Goal: Find specific page/section: Find specific page/section

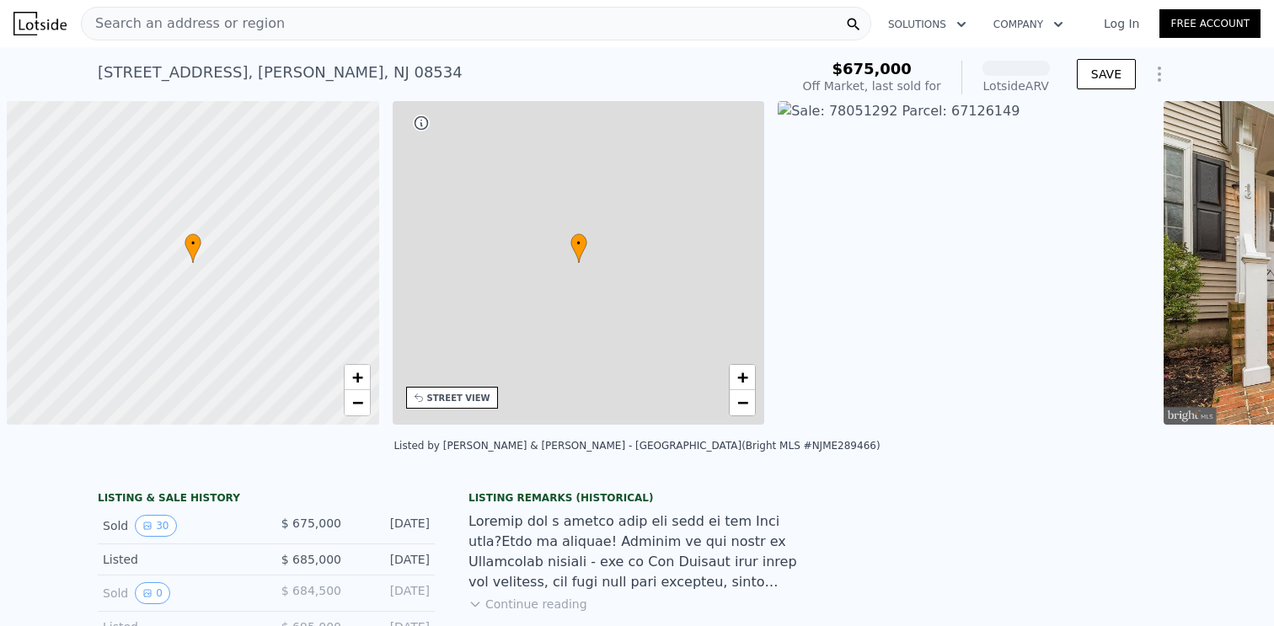
scroll to position [0, 7]
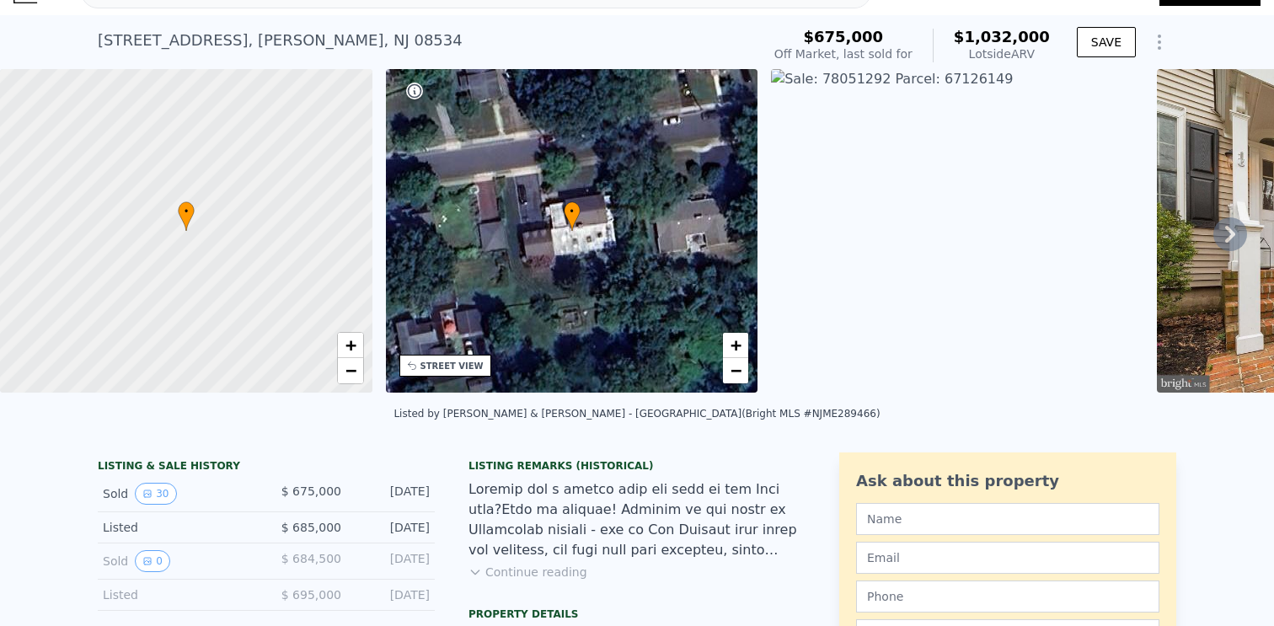
scroll to position [18, 0]
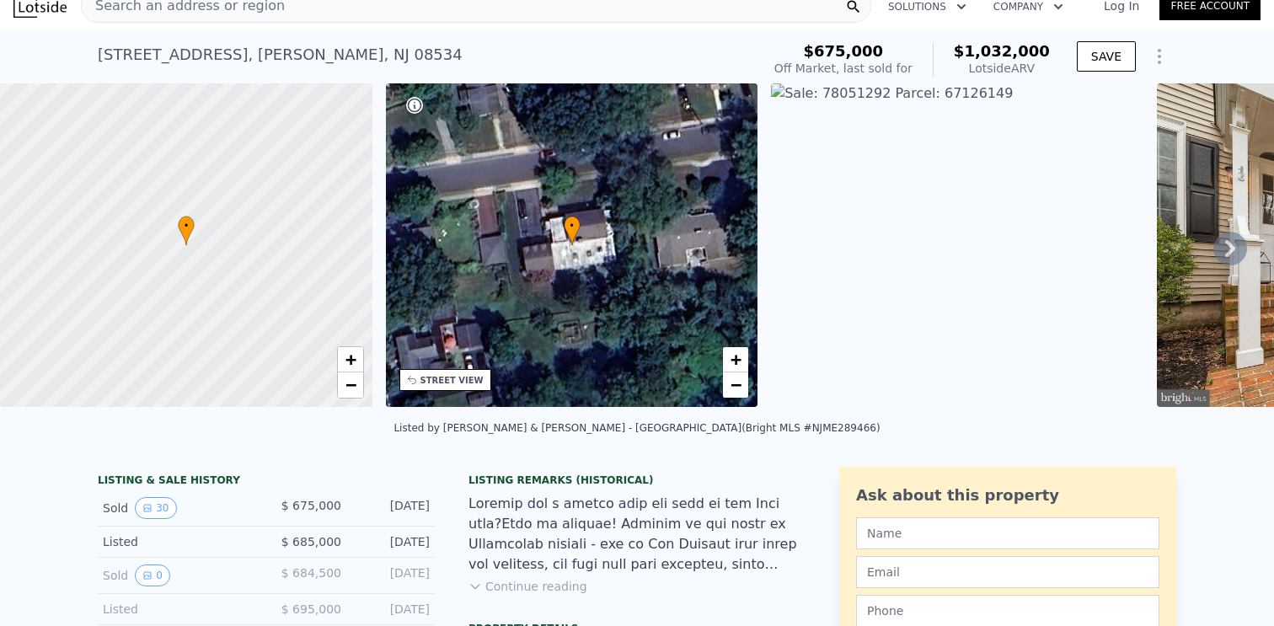
click at [1225, 246] on icon at bounding box center [1231, 249] width 34 height 34
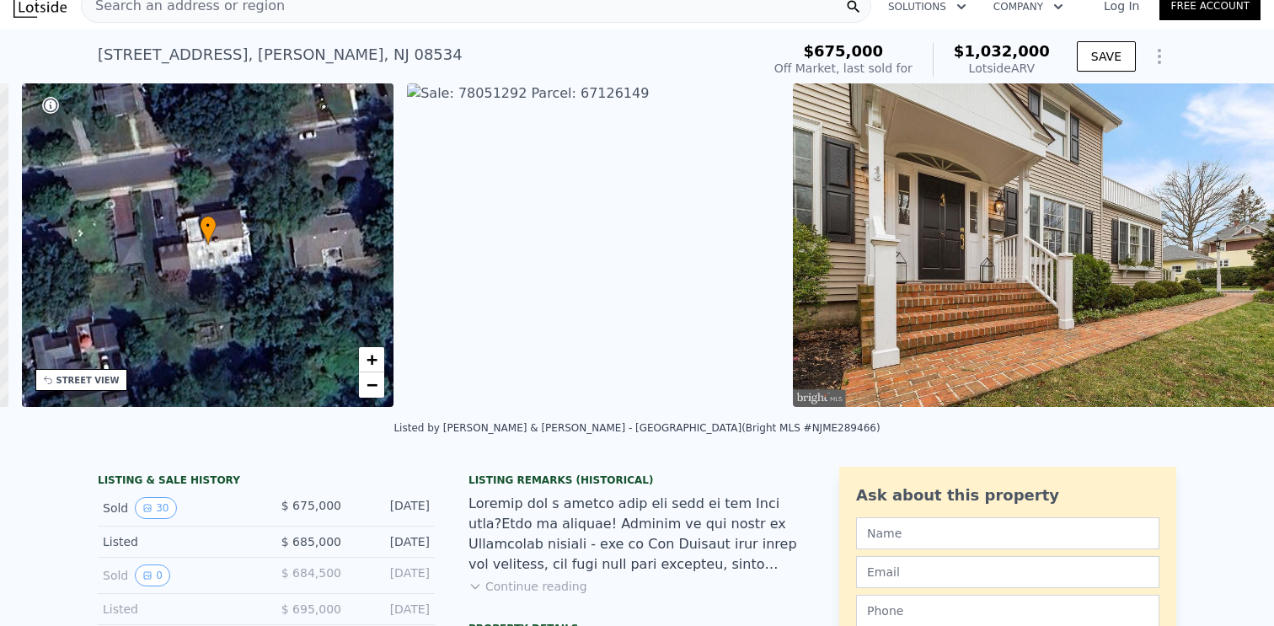
scroll to position [0, 392]
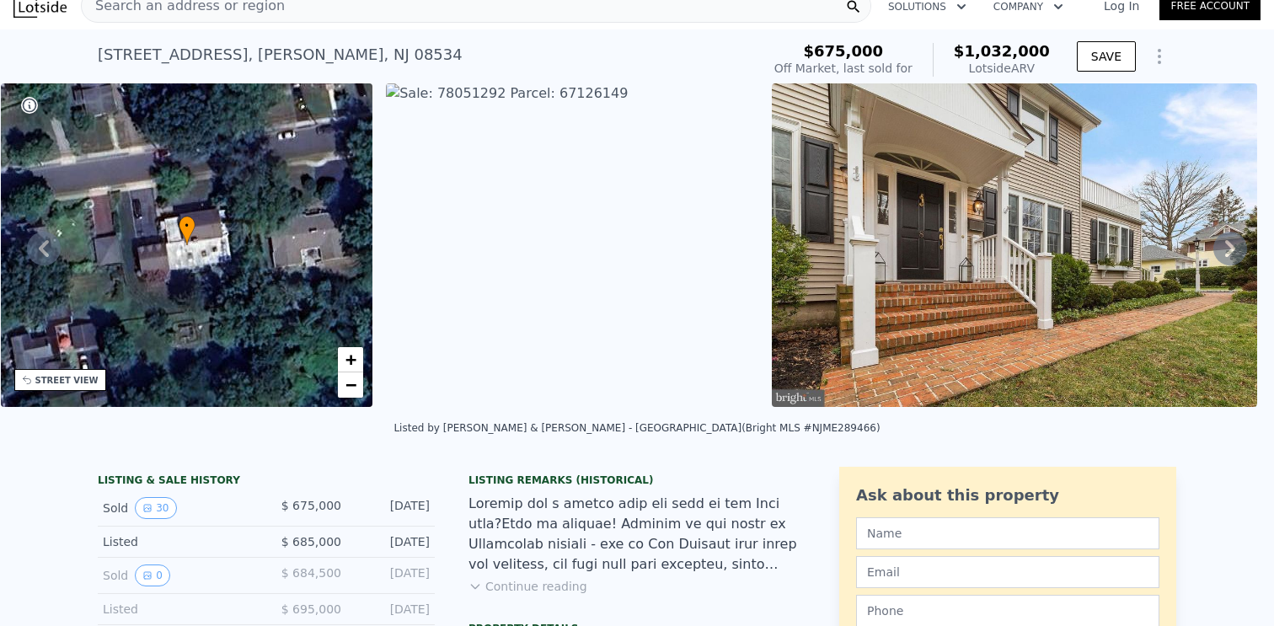
click at [1225, 246] on div "• + − • + − STREET VIEW Loading... SATELLITE VIEW" at bounding box center [637, 248] width 1274 height 330
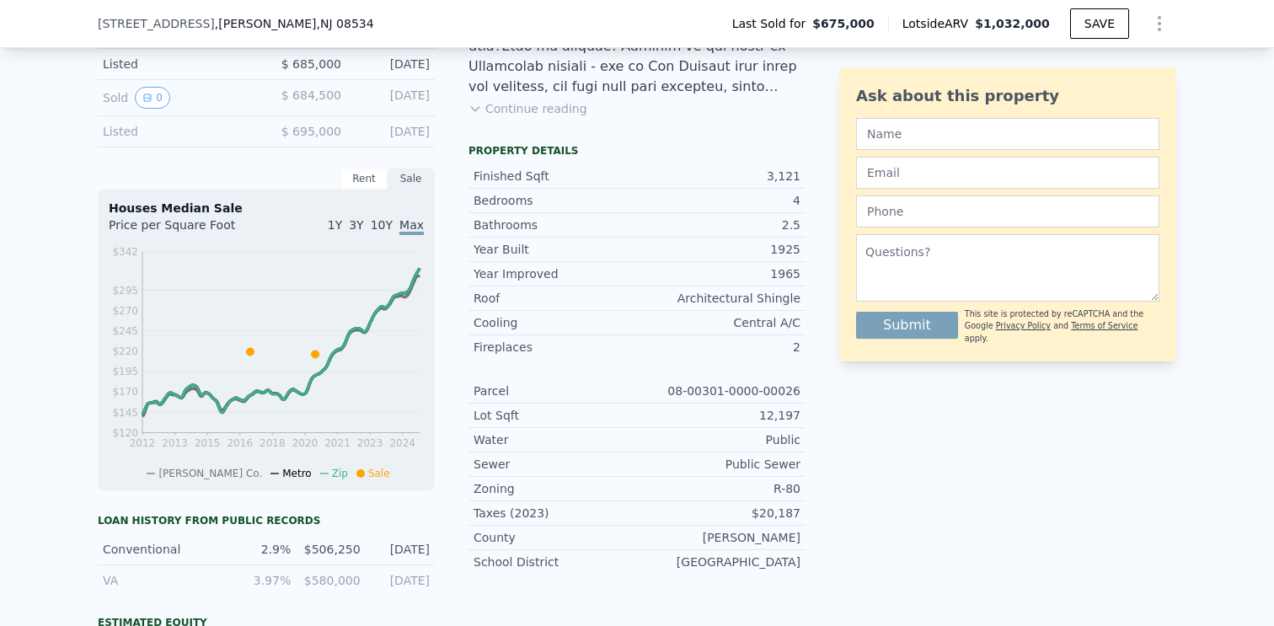
scroll to position [0, 0]
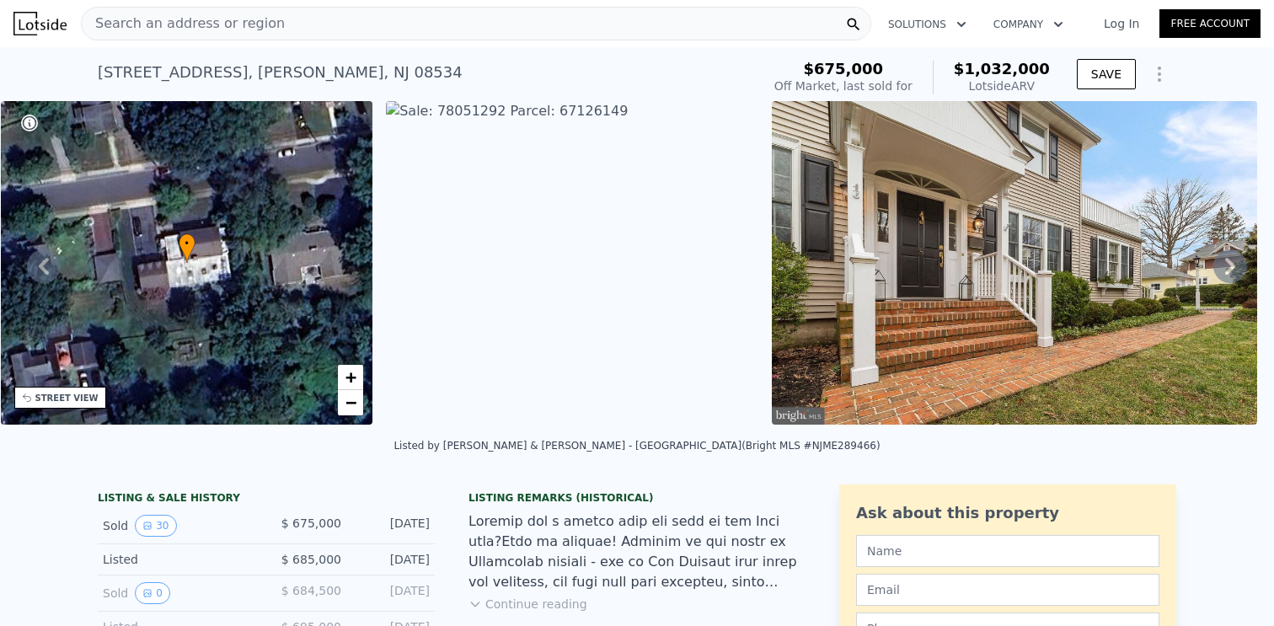
click at [153, 19] on span "Search an address or region" at bounding box center [183, 23] width 203 height 20
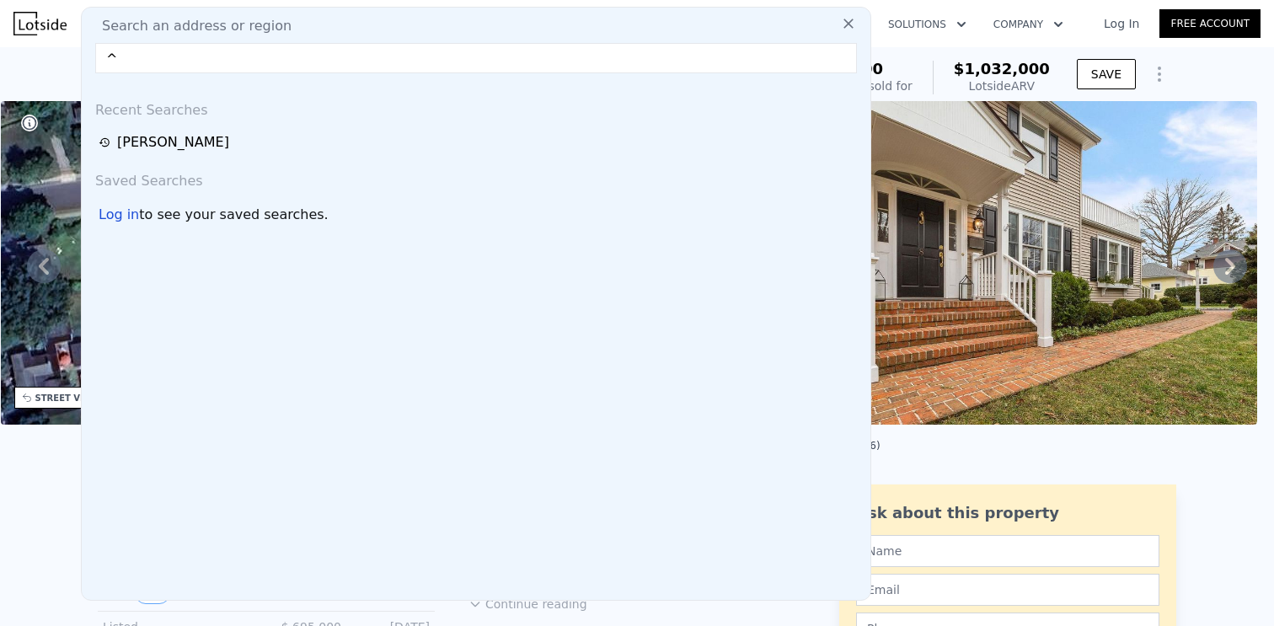
type input "^"
type input "6 W"
click at [16, 195] on div "• + −" at bounding box center [187, 263] width 373 height 324
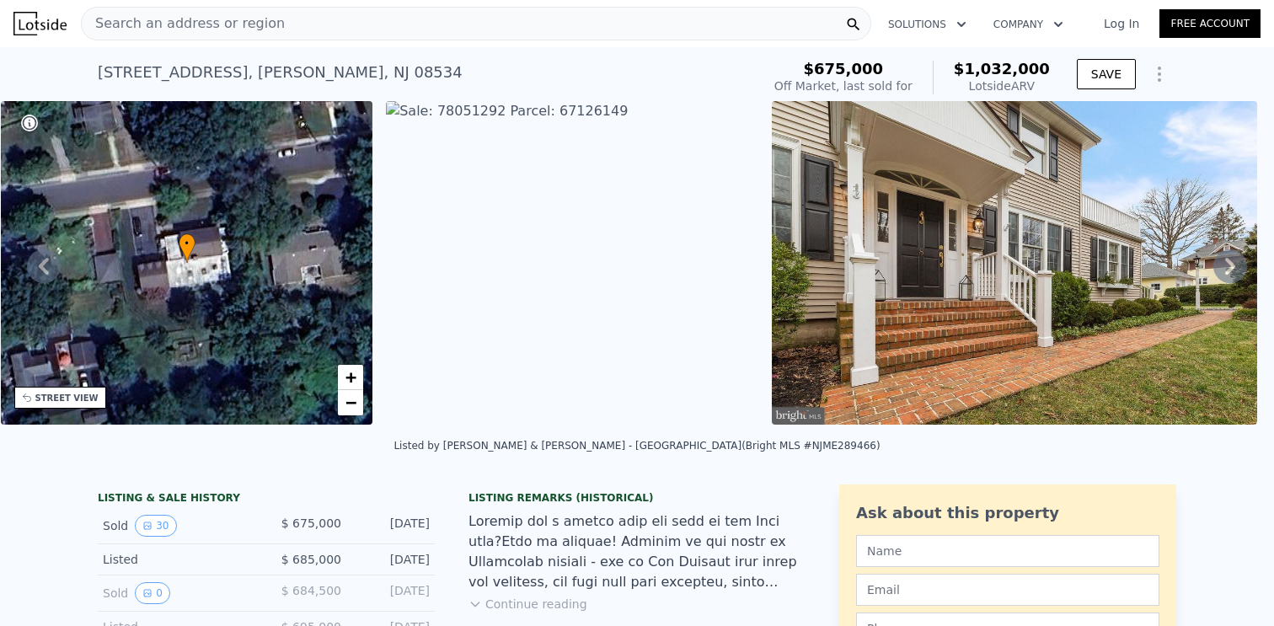
click at [160, 28] on span "Search an address or region" at bounding box center [183, 23] width 203 height 20
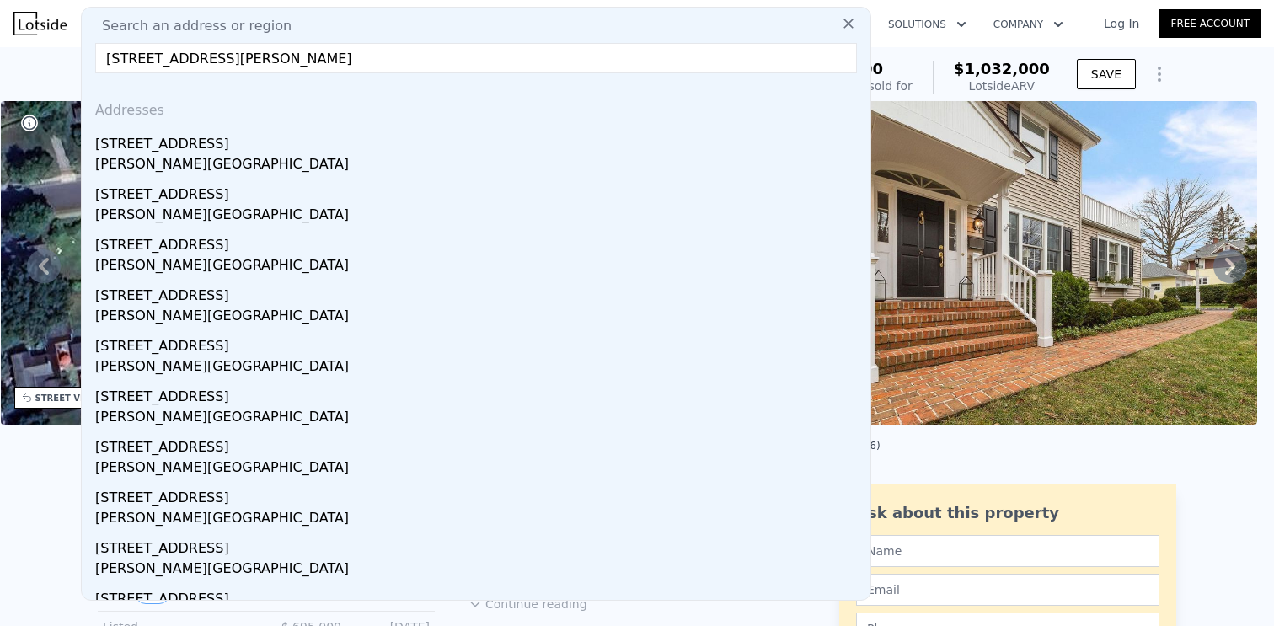
click at [110, 66] on input "[STREET_ADDRESS][PERSON_NAME]" at bounding box center [476, 58] width 762 height 30
click at [115, 56] on input "[STREET_ADDRESS][PERSON_NAME]" at bounding box center [476, 58] width 762 height 30
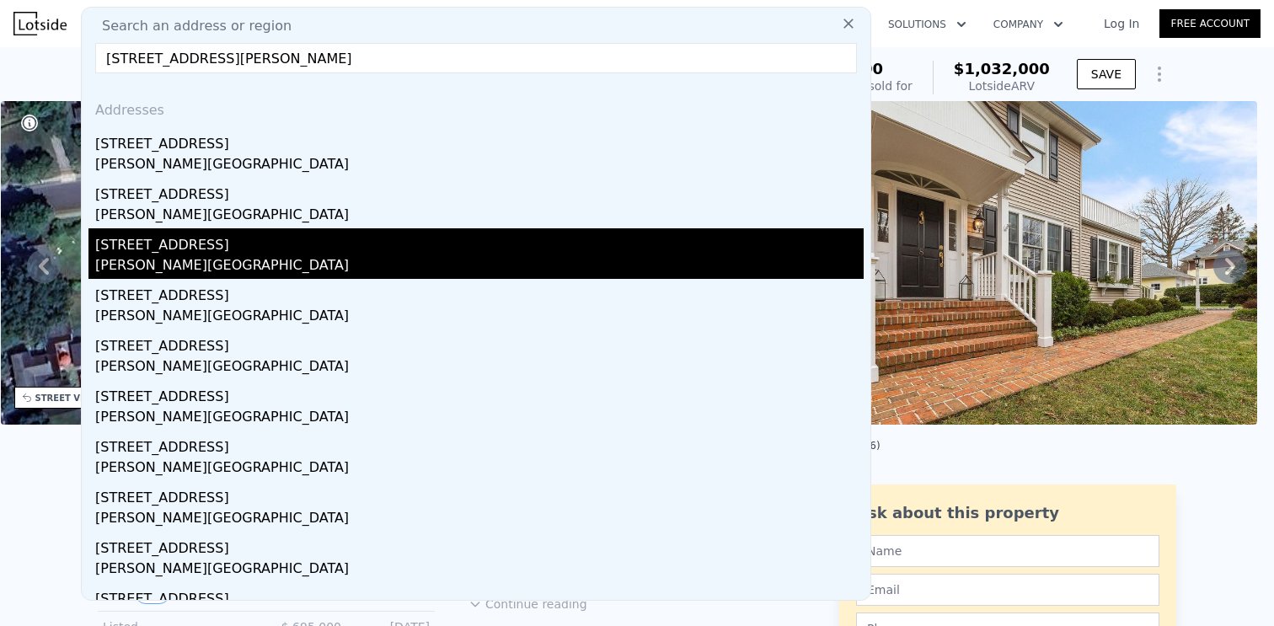
type input "[STREET_ADDRESS][PERSON_NAME]"
click at [284, 244] on div "[STREET_ADDRESS]" at bounding box center [479, 241] width 769 height 27
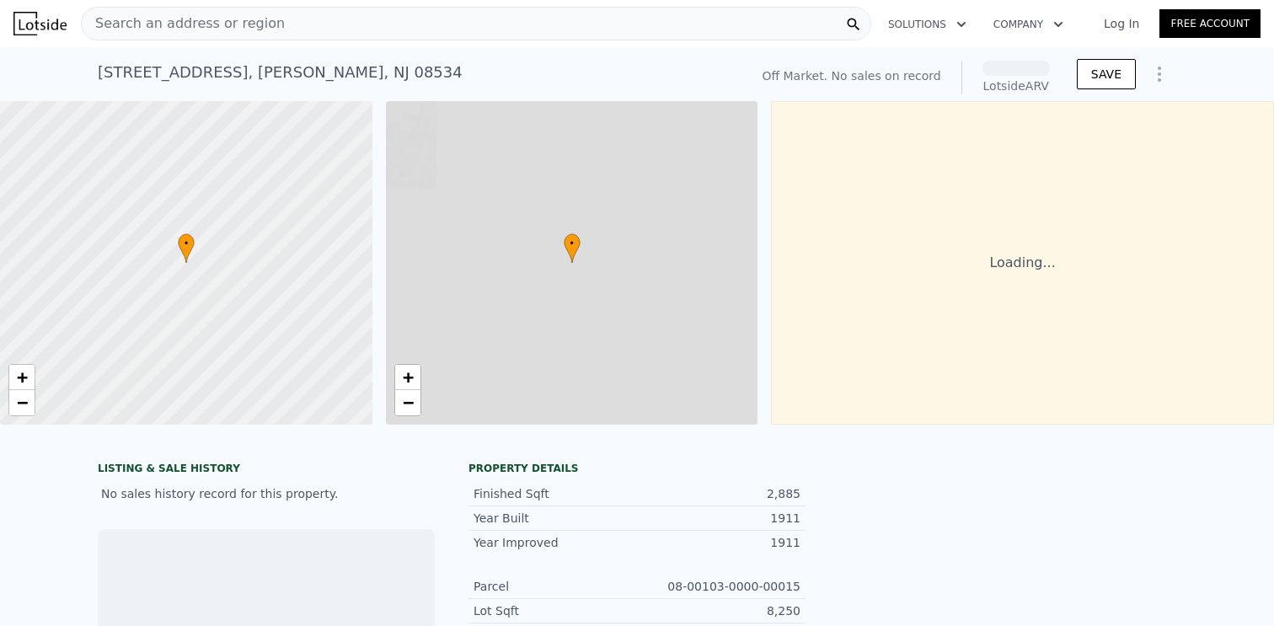
scroll to position [0, 7]
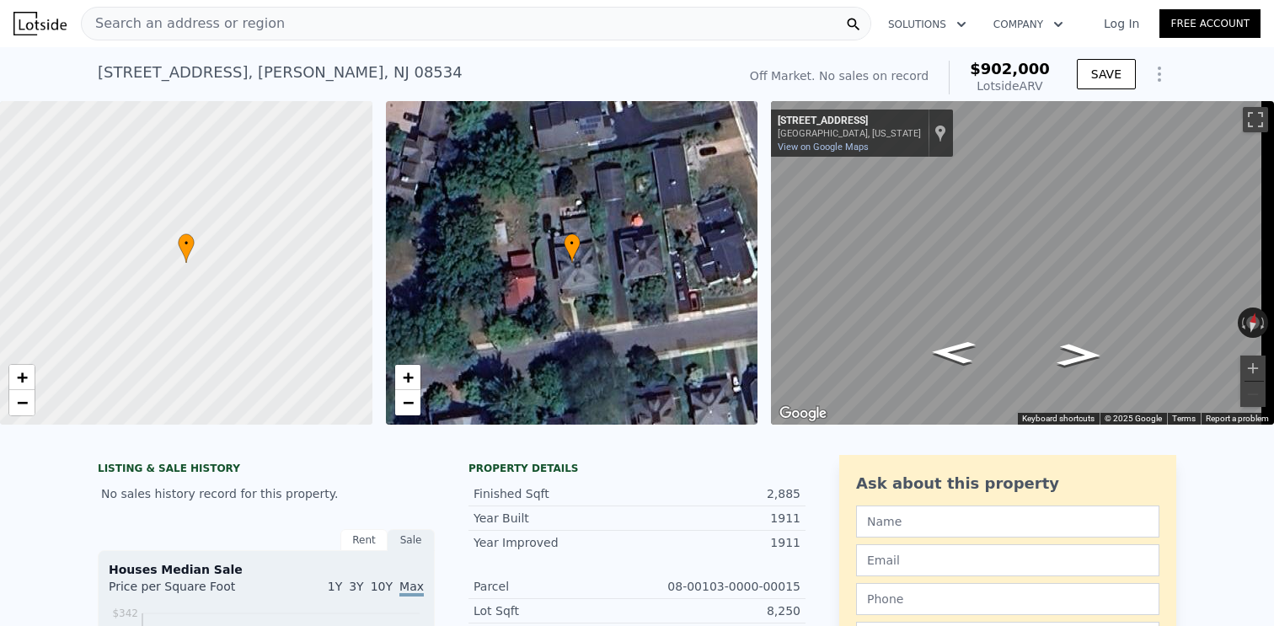
click at [619, 320] on div "• + −" at bounding box center [572, 263] width 373 height 324
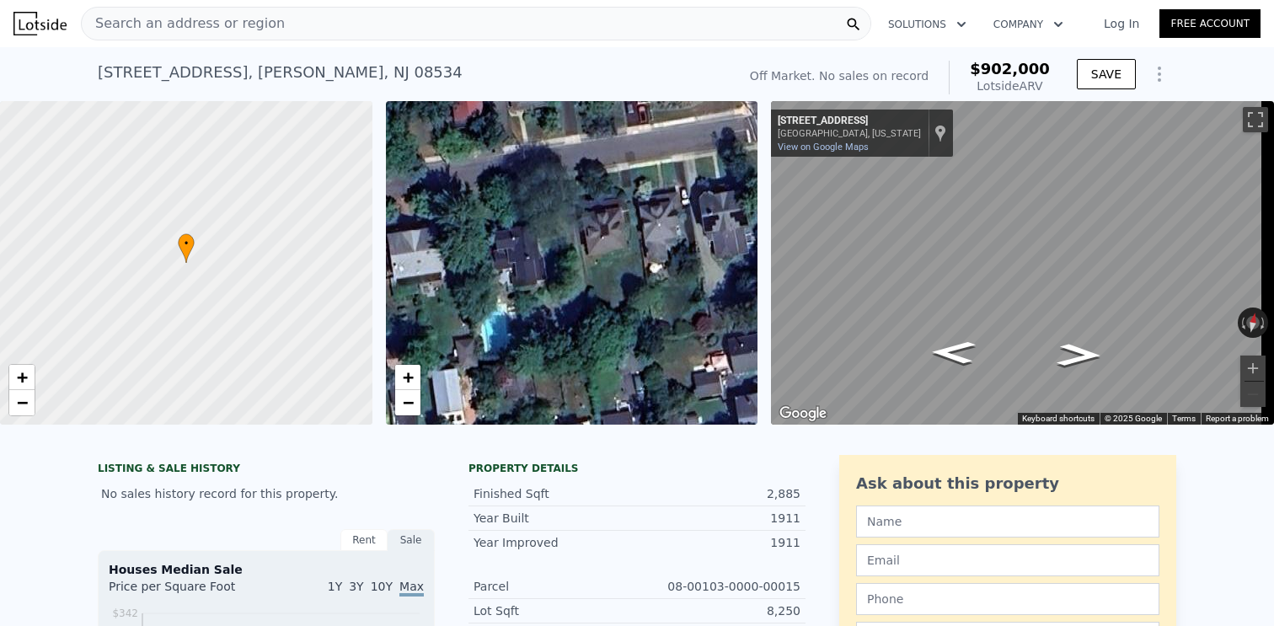
drag, startPoint x: 625, startPoint y: 309, endPoint x: 576, endPoint y: 131, distance: 184.7
click at [575, 130] on div "• + −" at bounding box center [572, 263] width 373 height 324
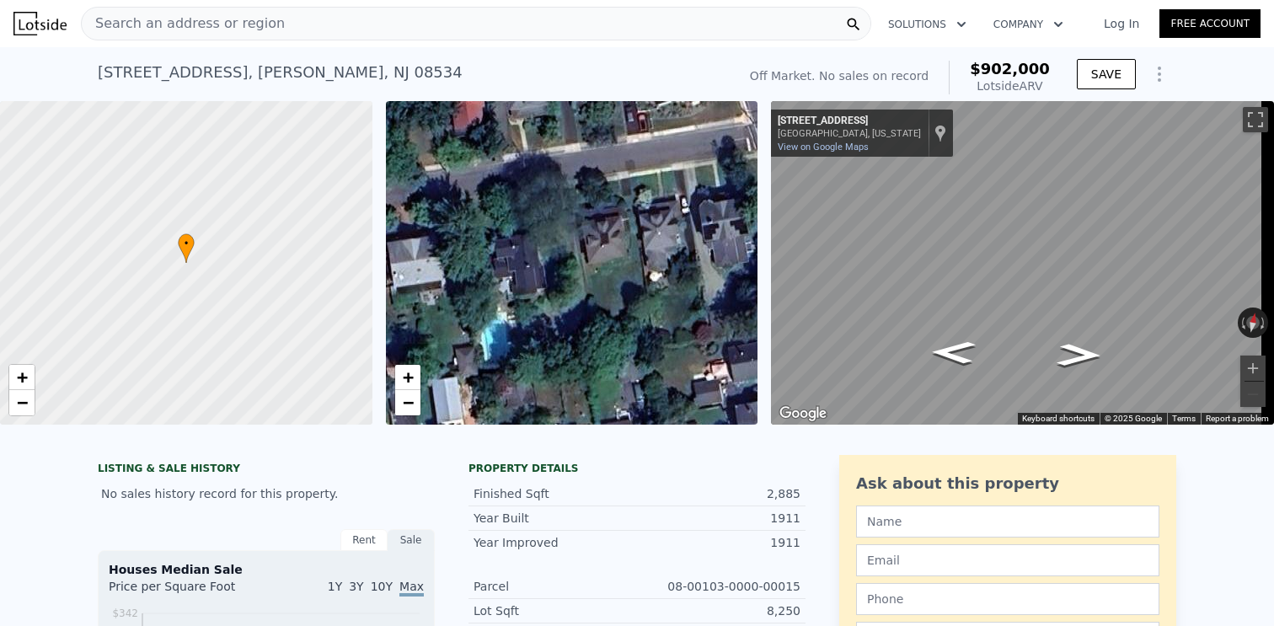
click at [519, 266] on div "• + −" at bounding box center [572, 263] width 373 height 324
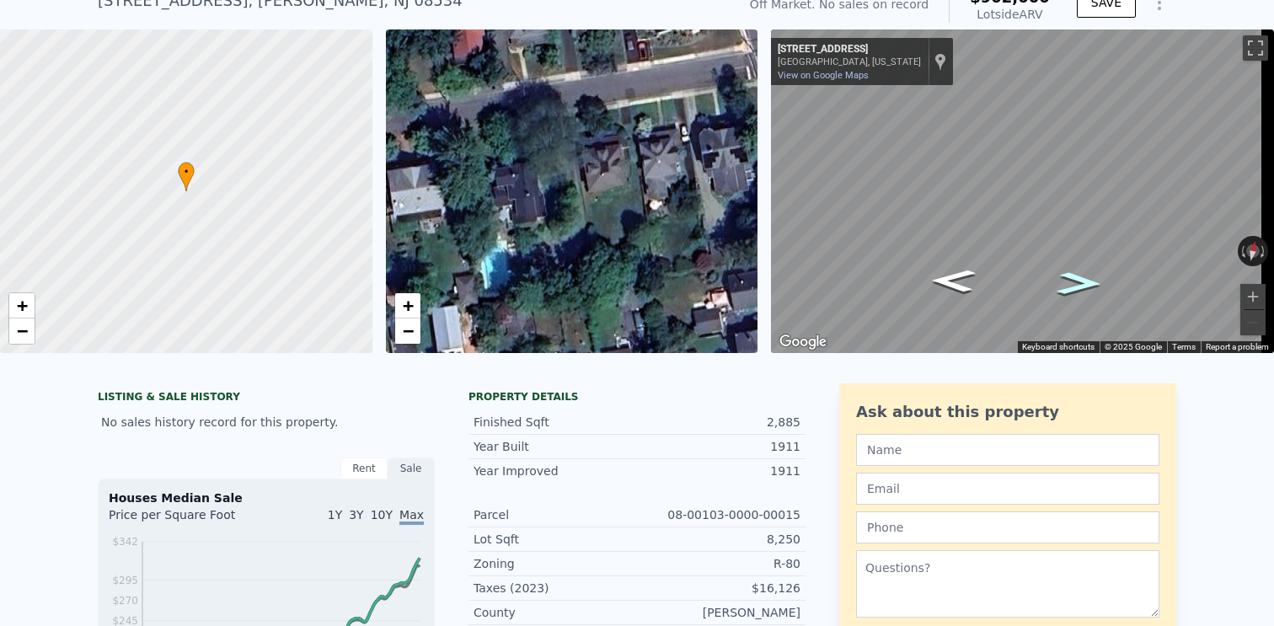
scroll to position [101, 0]
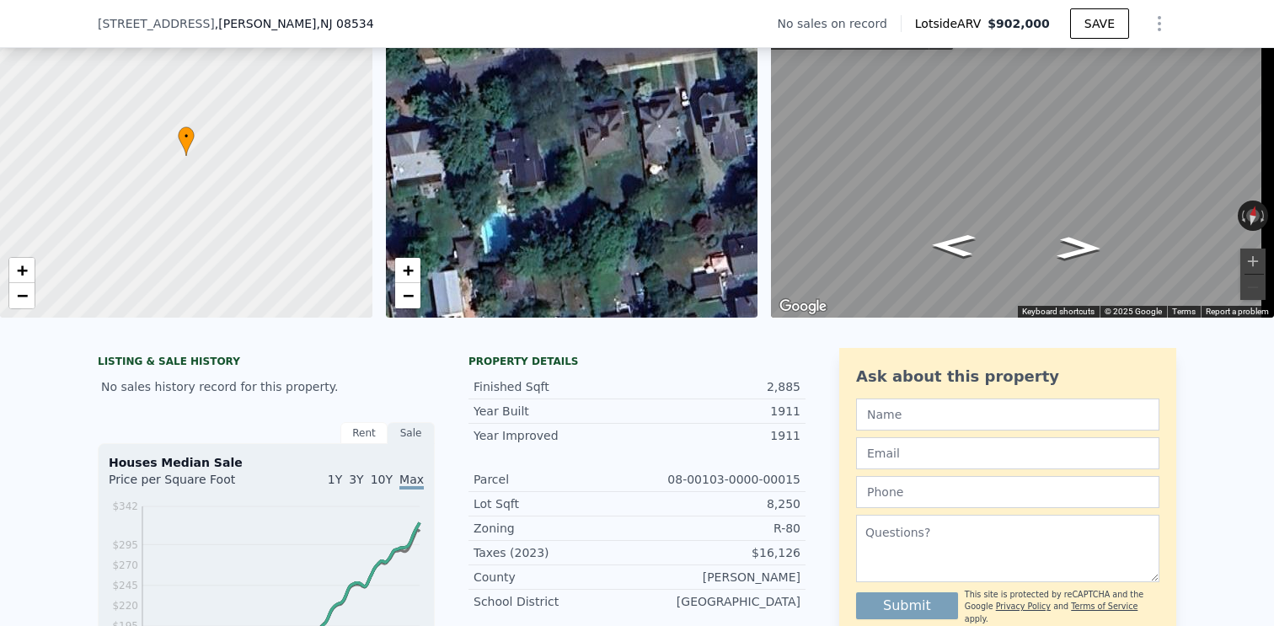
click at [519, 162] on div "• + −" at bounding box center [572, 156] width 373 height 324
click at [1085, 244] on icon "Go East, W Franklin Ave" at bounding box center [1079, 248] width 83 height 34
click at [958, 237] on icon "Go West, W Franklin Ave" at bounding box center [954, 245] width 83 height 34
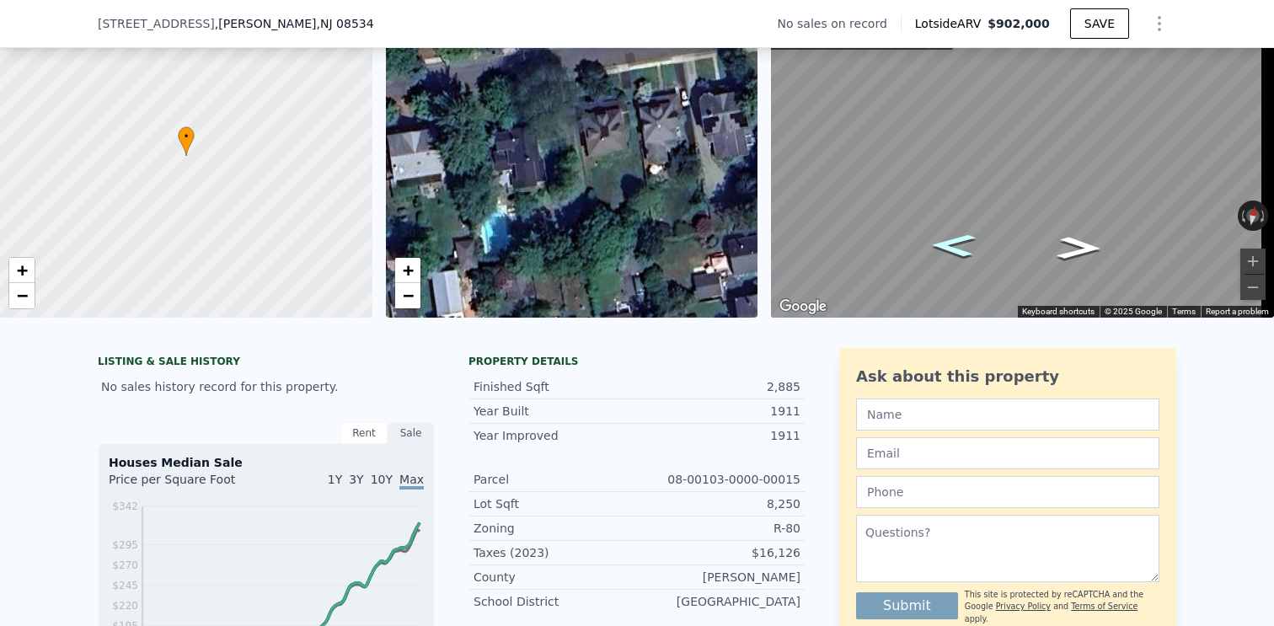
click at [958, 237] on icon "Go West, W Franklin Ave" at bounding box center [954, 245] width 83 height 34
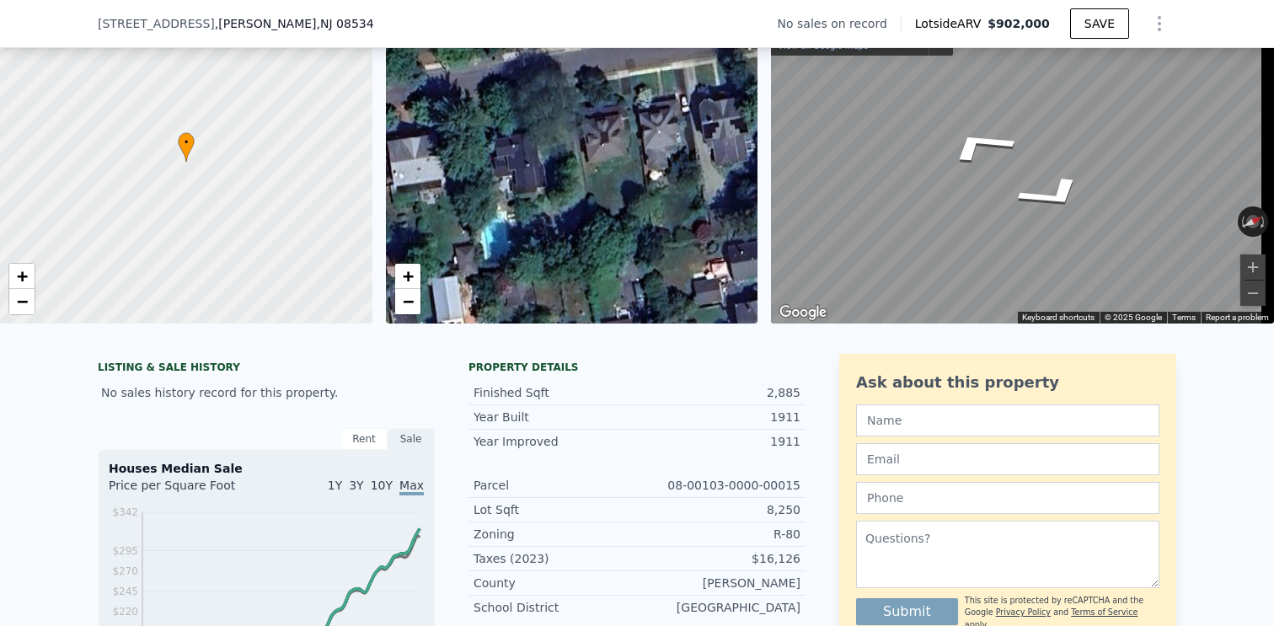
click at [1274, 48] on div "Search an address or region Solutions Company Open main menu Log In Free Accoun…" at bounding box center [637, 313] width 1274 height 626
click at [1274, 108] on div "Search an address or region Solutions Company Open main menu Log In Free Accoun…" at bounding box center [637, 313] width 1274 height 626
click at [512, 183] on div "• + −" at bounding box center [572, 162] width 373 height 324
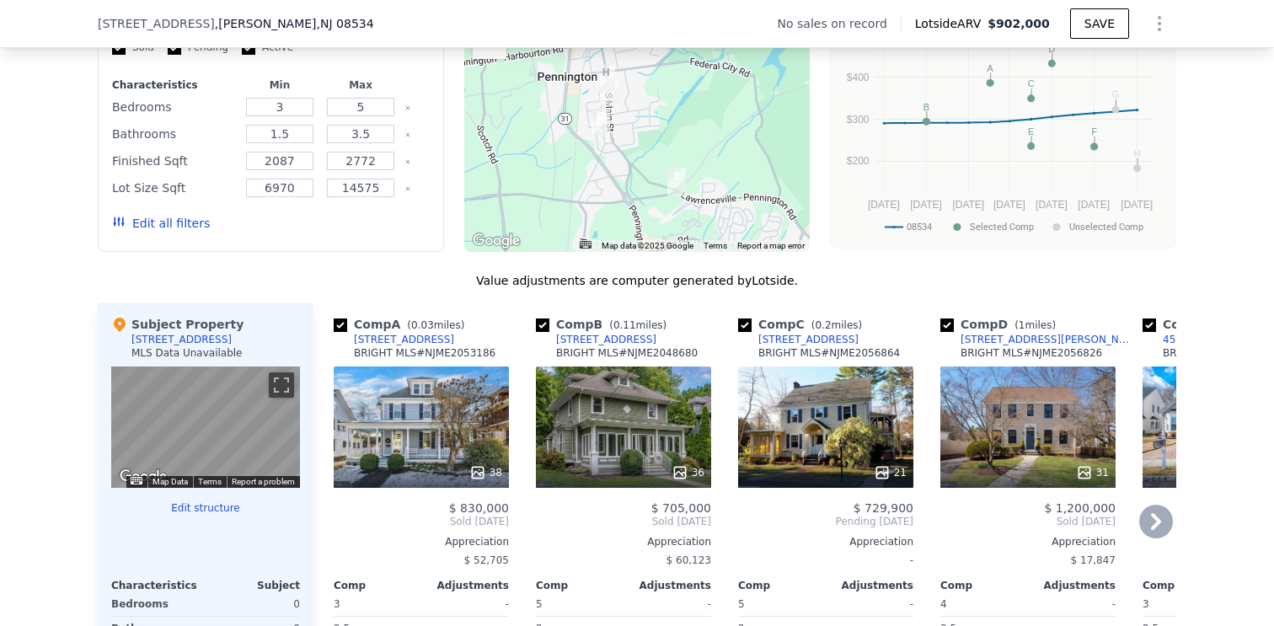
scroll to position [1384, 0]
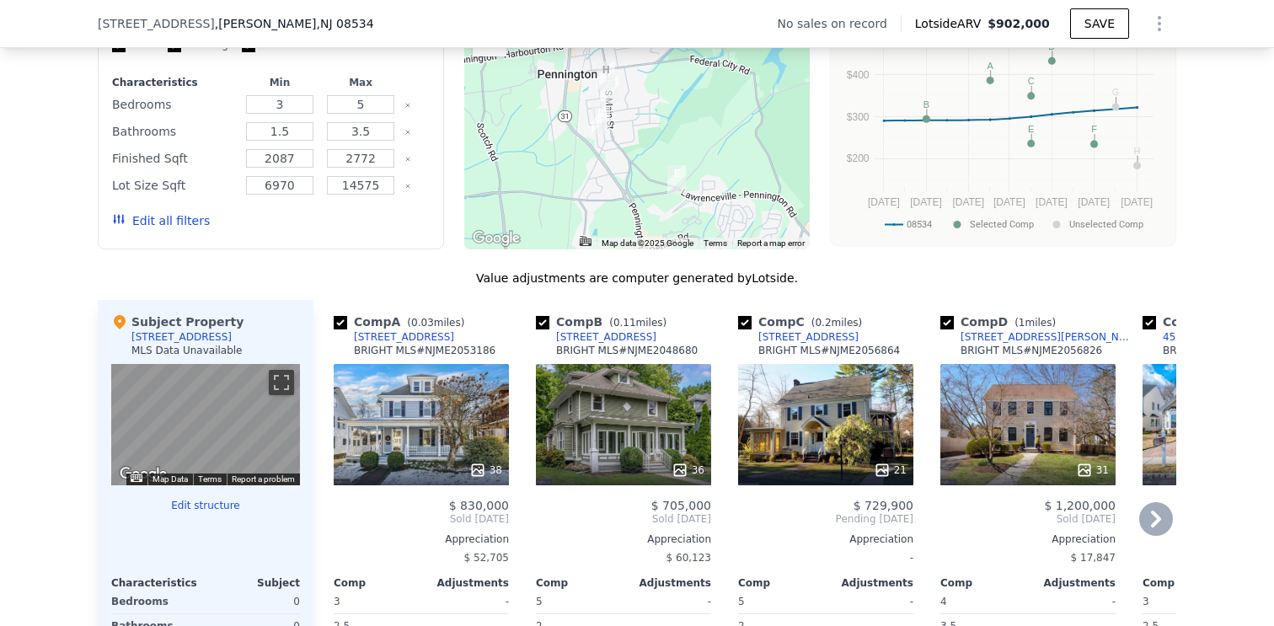
click at [1161, 534] on icon at bounding box center [1157, 519] width 34 height 34
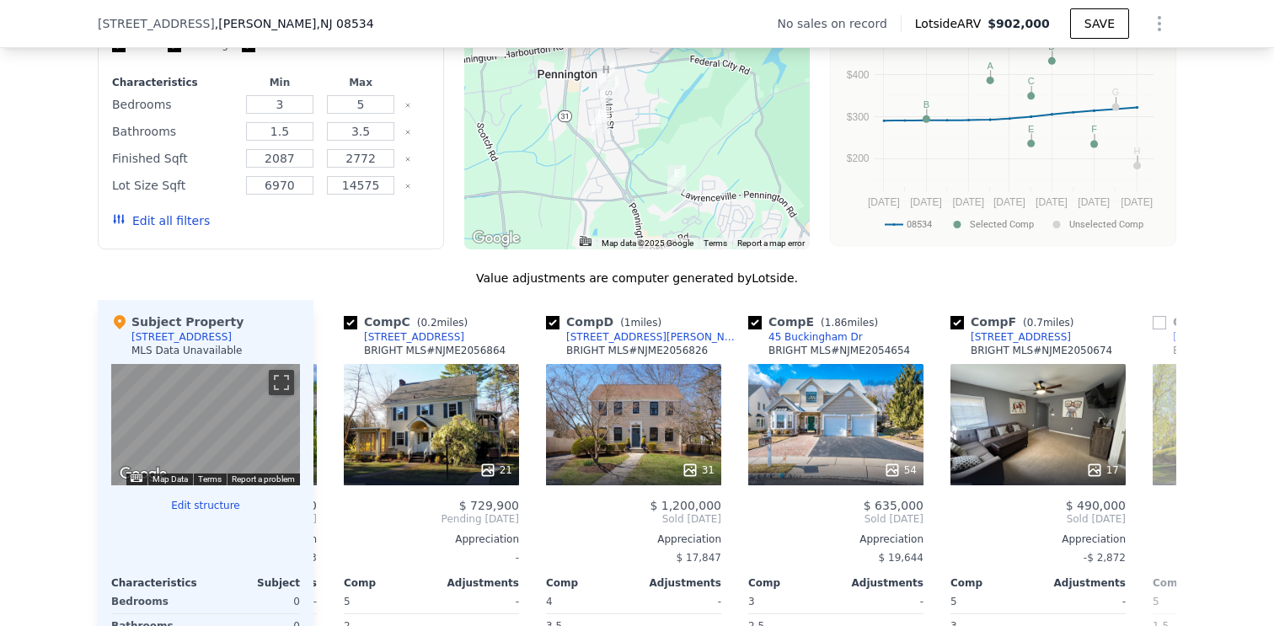
scroll to position [0, 405]
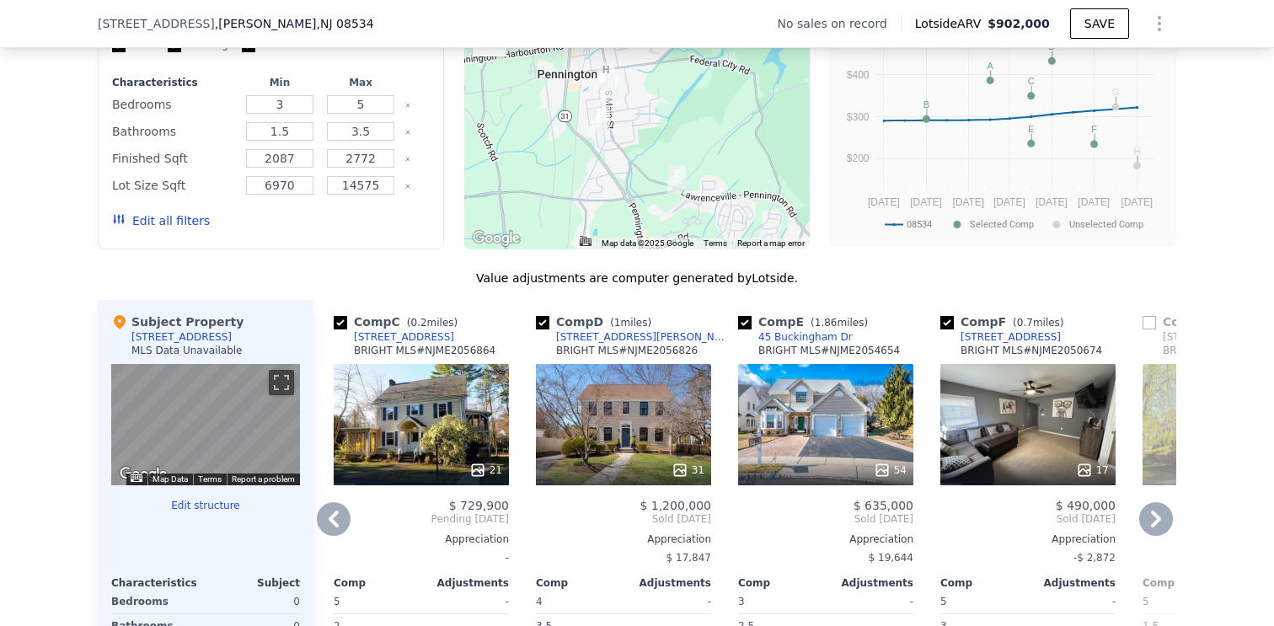
click at [1145, 522] on icon at bounding box center [1157, 519] width 34 height 34
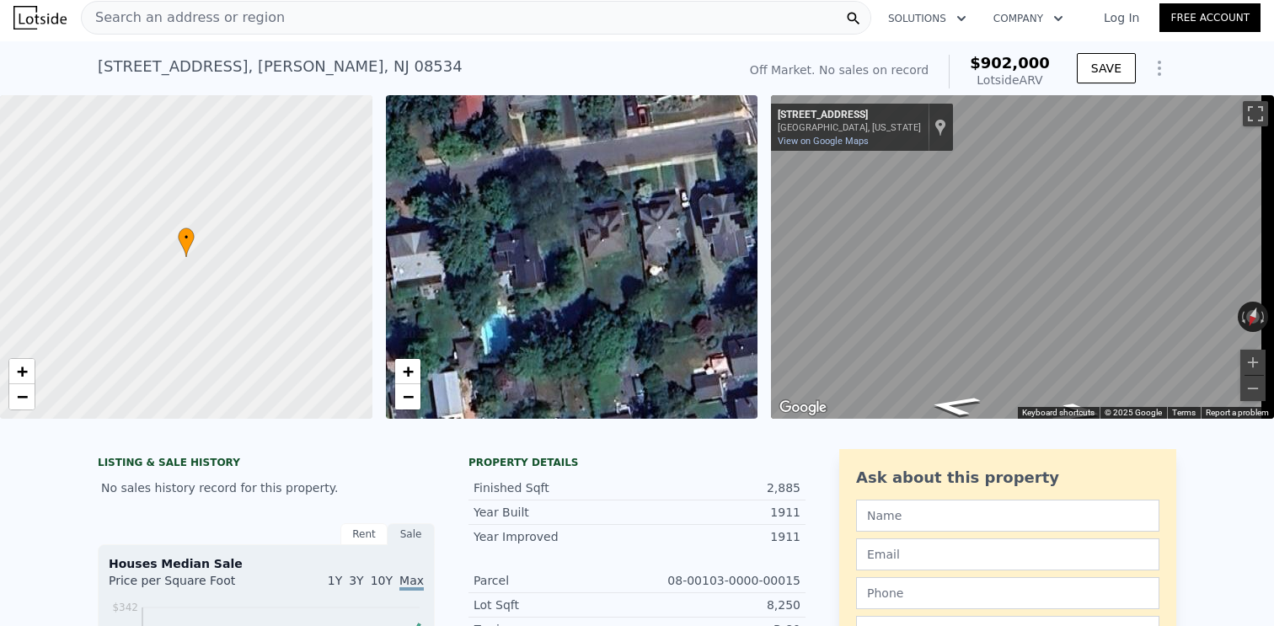
scroll to position [0, 0]
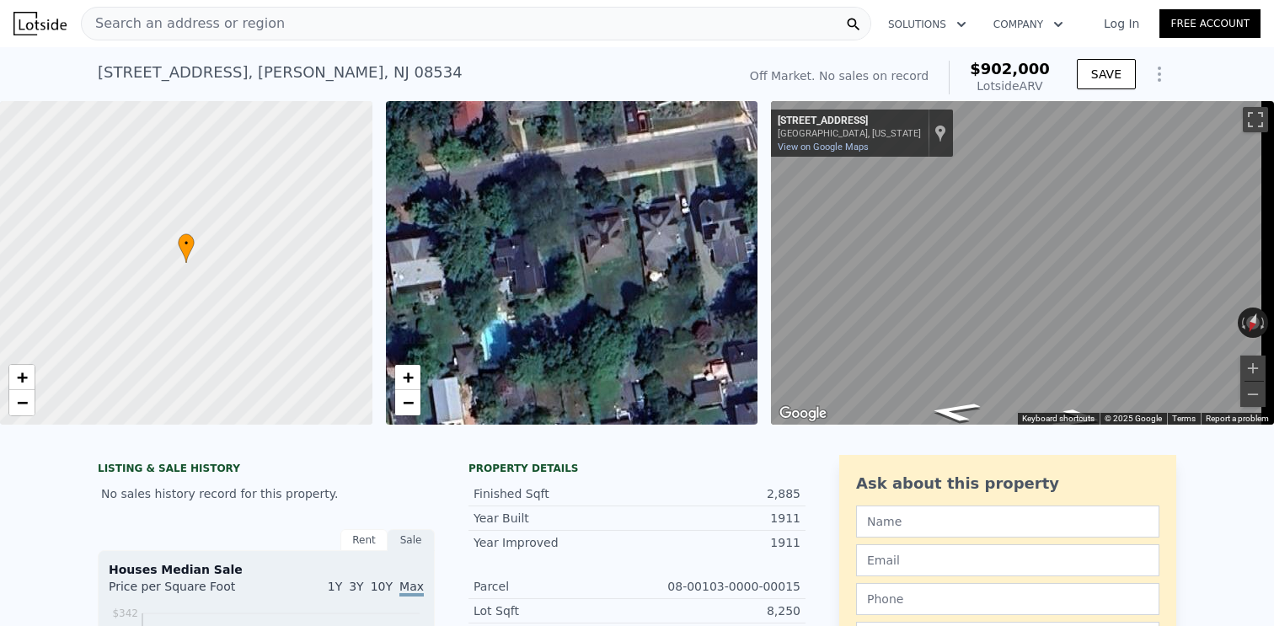
click at [259, 30] on span "Search an address or region" at bounding box center [183, 23] width 203 height 20
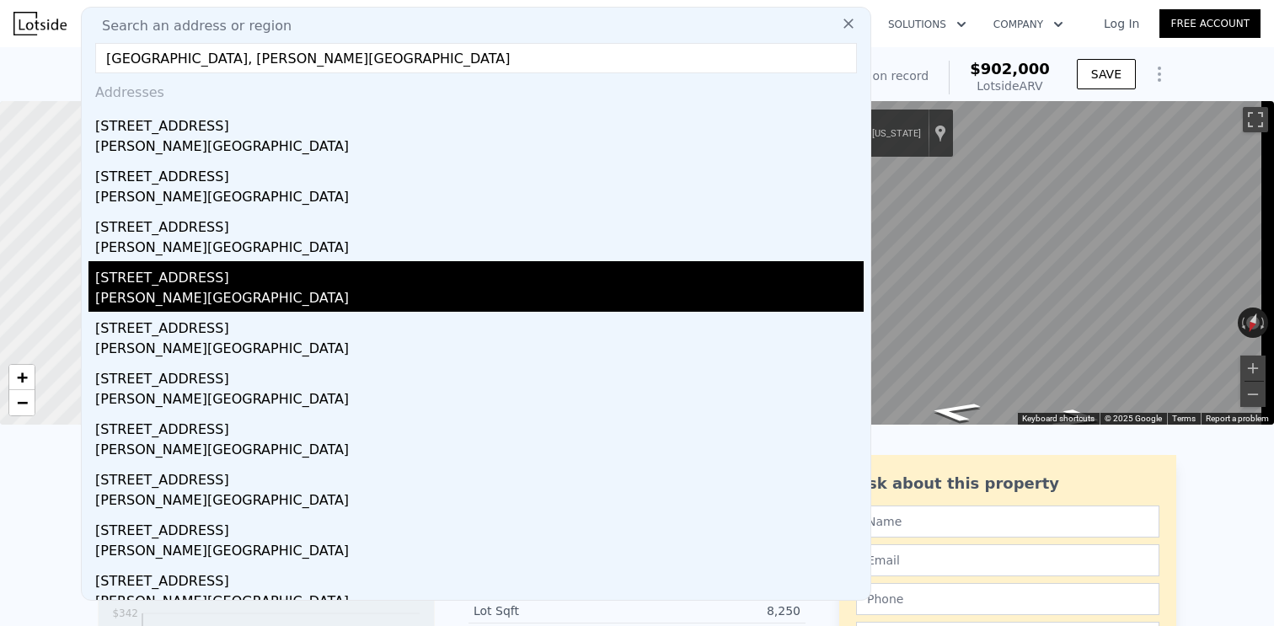
scroll to position [33, 0]
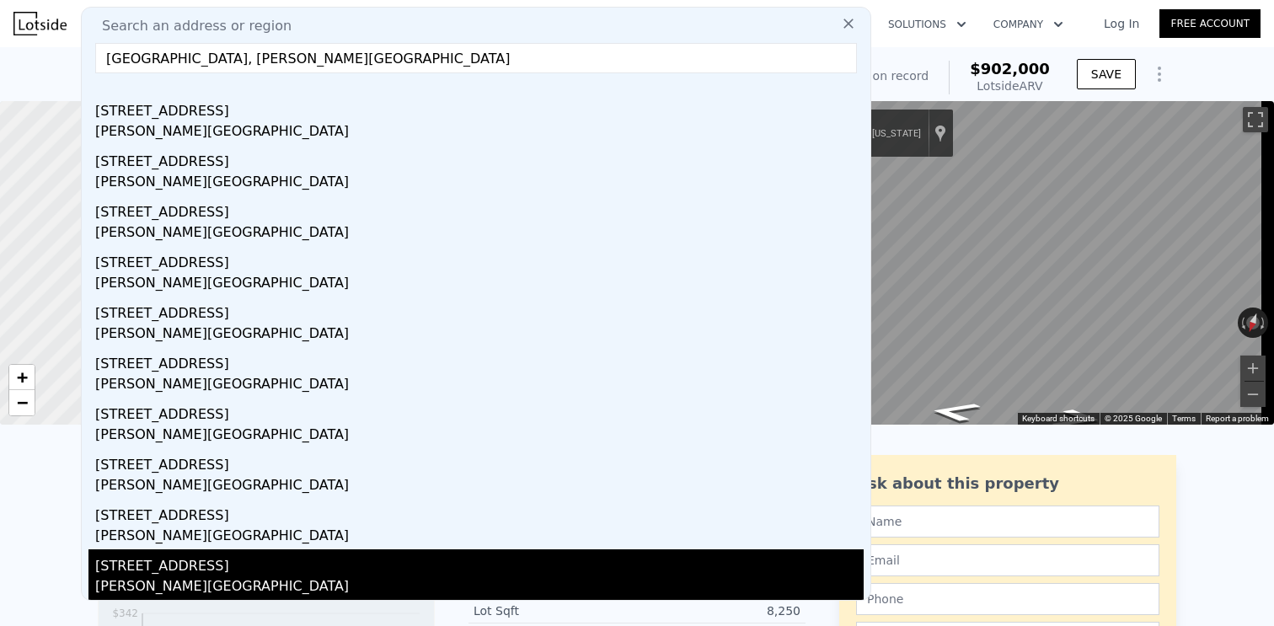
type input "[GEOGRAPHIC_DATA], [PERSON_NAME][GEOGRAPHIC_DATA]"
click at [260, 571] on div "[STREET_ADDRESS]" at bounding box center [479, 563] width 769 height 27
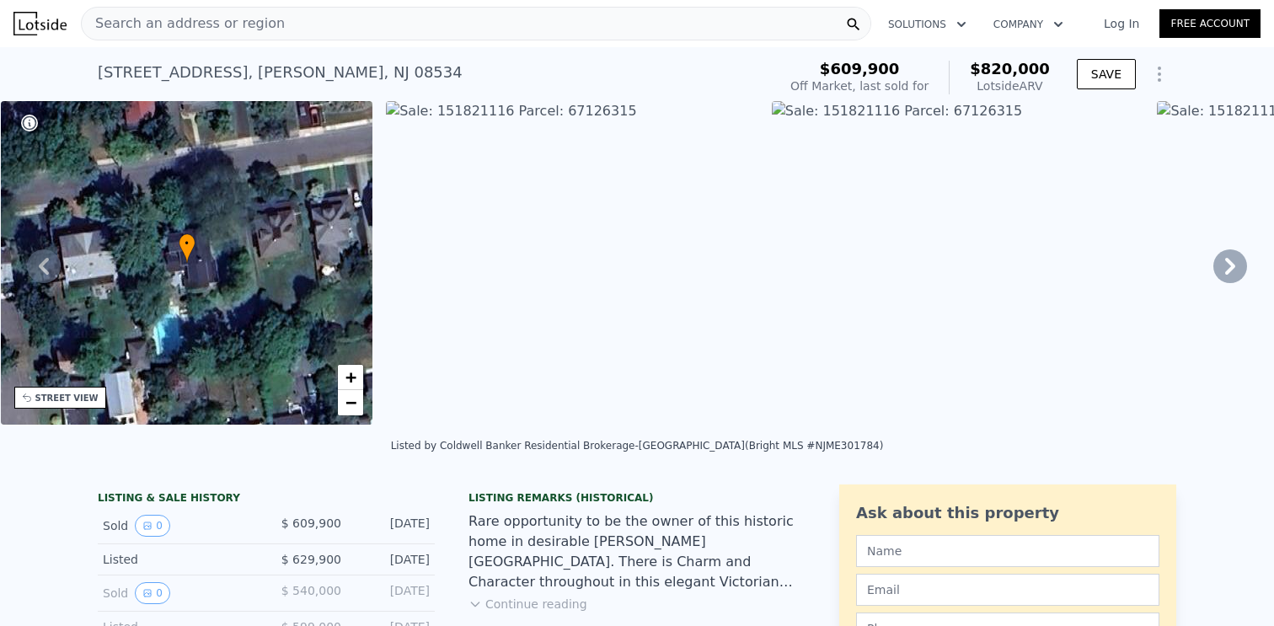
click at [1227, 264] on icon at bounding box center [1231, 266] width 34 height 34
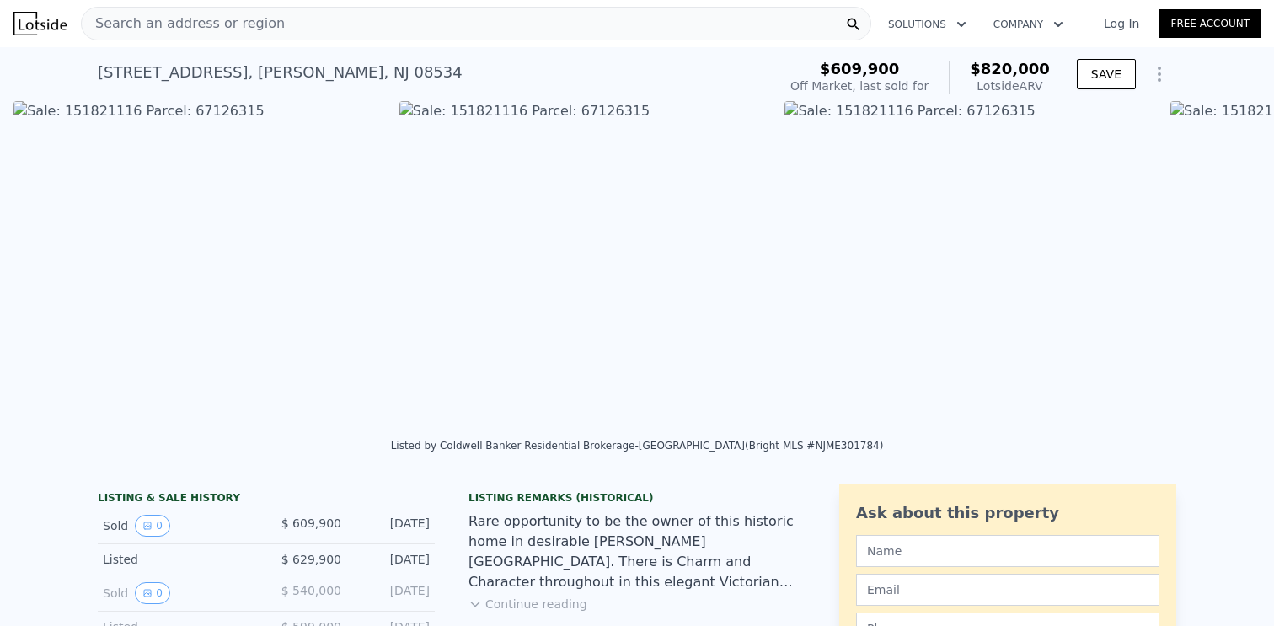
scroll to position [0, 771]
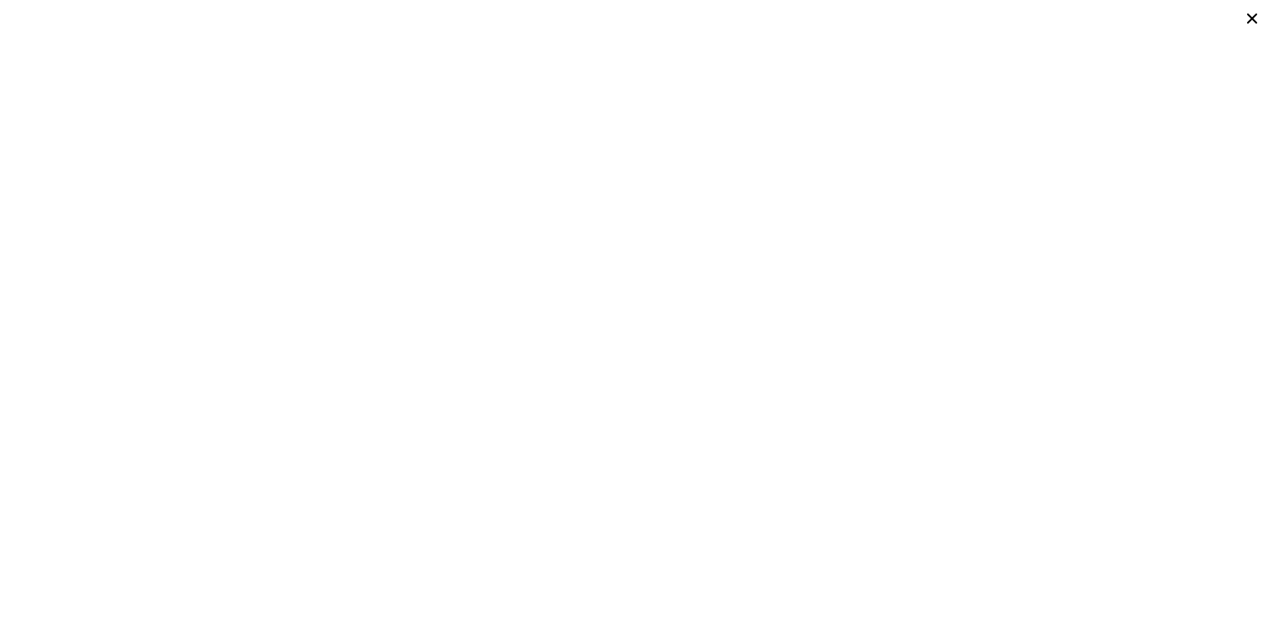
click at [1258, 22] on icon at bounding box center [1253, 19] width 24 height 24
